Goal: Register for event/course

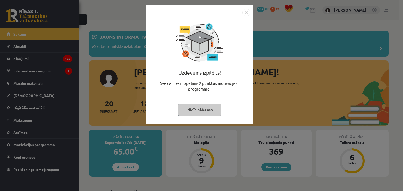
click at [245, 15] on img "Close" at bounding box center [246, 13] width 8 height 8
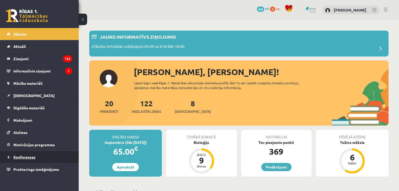
click at [45, 157] on link "Konferences" at bounding box center [39, 157] width 65 height 12
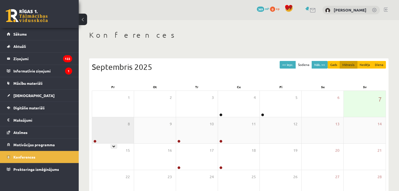
click at [125, 132] on div "8" at bounding box center [113, 130] width 42 height 26
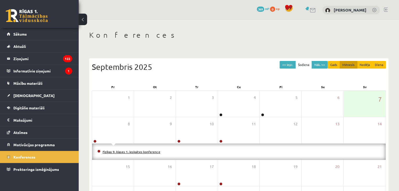
click at [109, 151] on link "Fizikas 9. klases 1. ieskaites konference" at bounding box center [132, 152] width 58 height 4
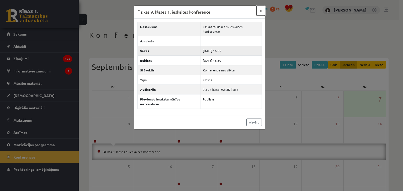
drag, startPoint x: 261, startPoint y: 11, endPoint x: 219, endPoint y: 42, distance: 52.1
click at [260, 11] on button "×" at bounding box center [260, 11] width 8 height 10
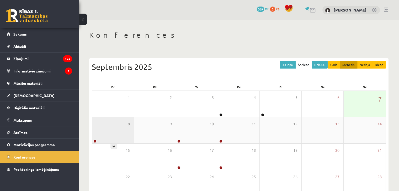
click at [131, 125] on div "8" at bounding box center [113, 130] width 42 height 26
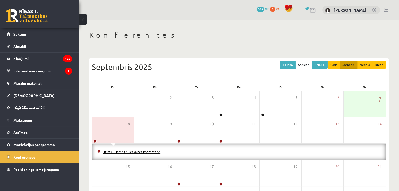
click at [111, 152] on link "Fizikas 9. klases 1. ieskaites konference" at bounding box center [132, 152] width 58 height 4
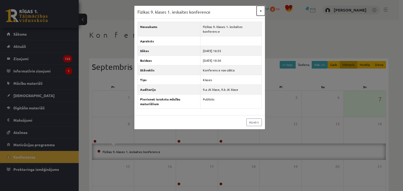
click at [260, 12] on button "×" at bounding box center [260, 11] width 8 height 10
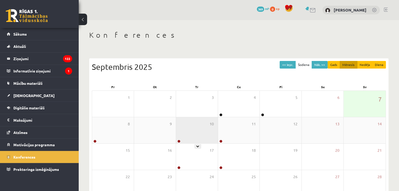
click at [189, 132] on div "10" at bounding box center [197, 130] width 42 height 26
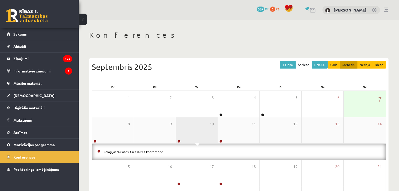
click at [189, 132] on div "10" at bounding box center [197, 130] width 42 height 26
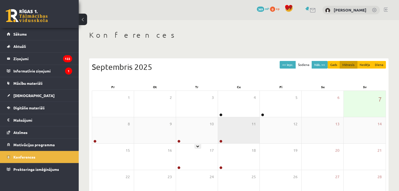
click at [227, 133] on div "11" at bounding box center [239, 130] width 42 height 26
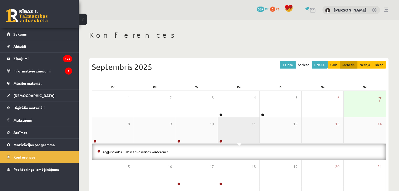
click at [227, 132] on div "11" at bounding box center [239, 130] width 42 height 26
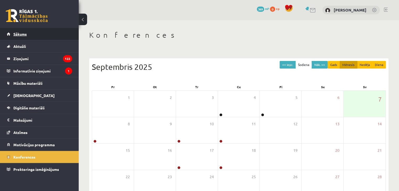
click at [20, 33] on span "Sākums" at bounding box center [19, 34] width 13 height 5
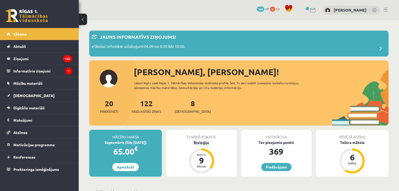
click at [203, 143] on div "Bioloģija" at bounding box center [201, 143] width 71 height 6
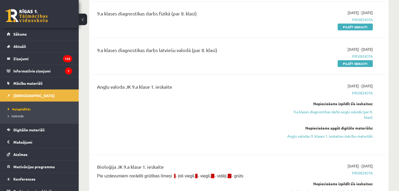
scroll to position [52, 0]
